Goal: Obtain resource: Obtain resource

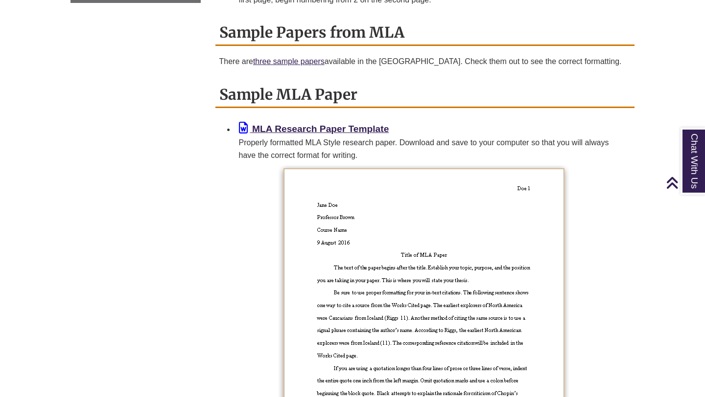
scroll to position [695, 0]
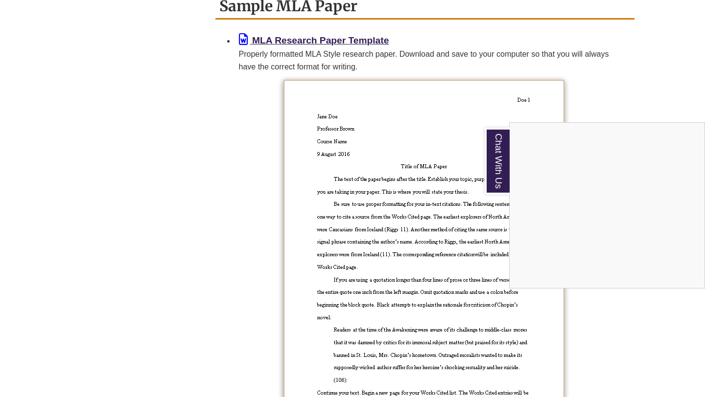
scroll to position [809, 0]
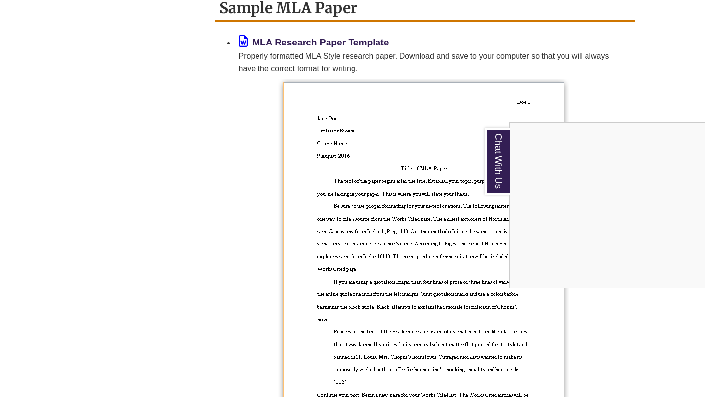
click at [334, 42] on div "Chat With Us" at bounding box center [352, 198] width 705 height 397
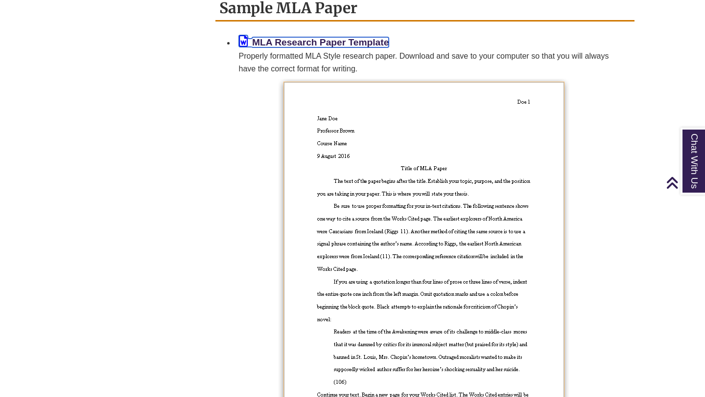
click at [310, 42] on b "MLA Research Paper Template" at bounding box center [320, 42] width 137 height 10
click at [640, 36] on div "Typography MLA recommends using 12-point Times New Roman font or another readab…" at bounding box center [425, 68] width 434 height 1204
click at [630, 133] on div "MLA Research Paper Template Properly formatted MLA Style research paper. Downlo…" at bounding box center [424, 244] width 419 height 426
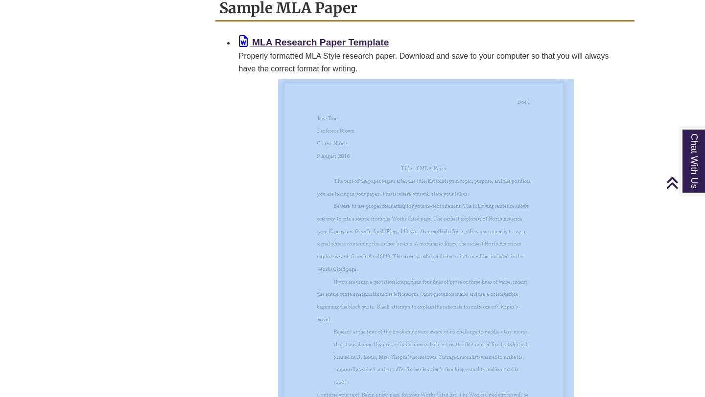
click at [629, 133] on div "MLA Research Paper Template Properly formatted MLA Style research paper. Downlo…" at bounding box center [424, 244] width 419 height 426
click at [608, 174] on p at bounding box center [424, 240] width 411 height 323
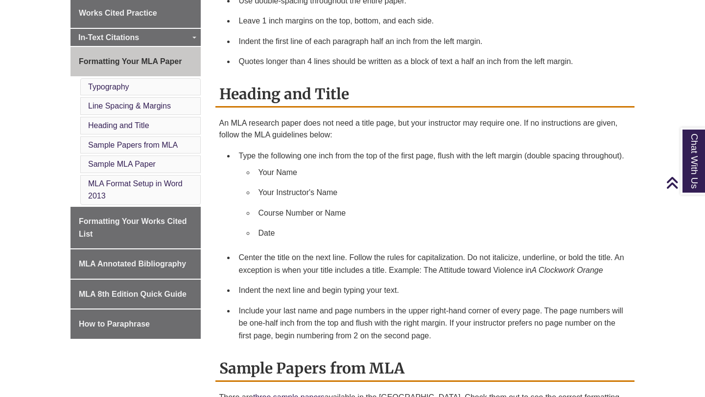
scroll to position [388, 0]
